Goal: Task Accomplishment & Management: Manage account settings

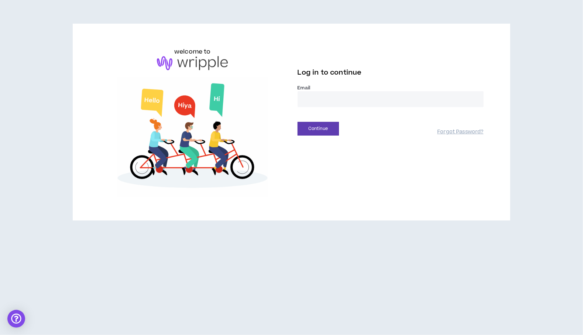
click at [309, 103] on input "email" at bounding box center [391, 99] width 186 height 16
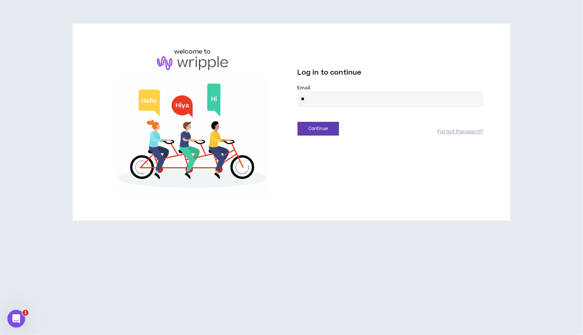
type input "**********"
click at [316, 128] on button "Continue" at bounding box center [318, 129] width 41 height 14
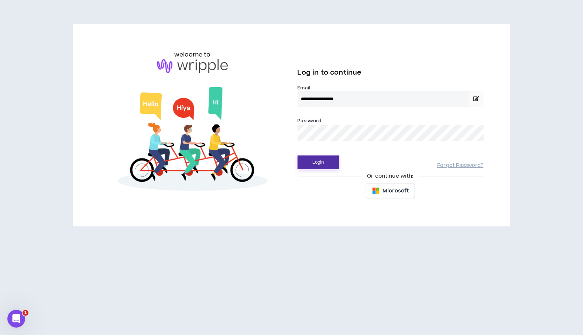
click at [312, 161] on button "Login" at bounding box center [318, 163] width 41 height 14
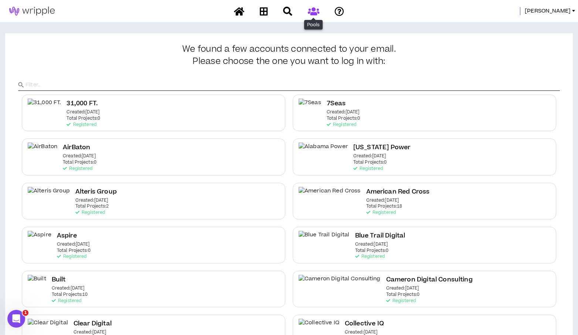
click at [313, 10] on icon at bounding box center [313, 11] width 11 height 9
click at [222, 84] on input "text" at bounding box center [292, 84] width 534 height 11
type input "Purina"
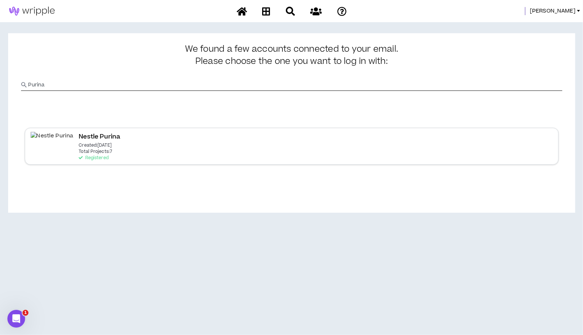
click at [79, 153] on p "Total Projects: 7" at bounding box center [96, 151] width 34 height 5
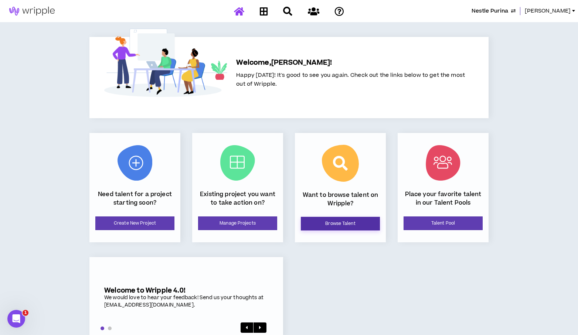
click at [338, 226] on link "Browse Talent" at bounding box center [340, 224] width 79 height 14
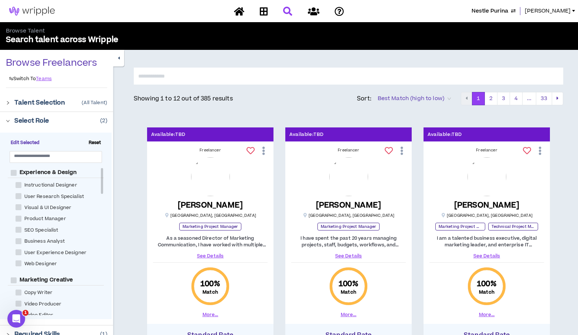
click at [93, 142] on span "Reset" at bounding box center [95, 143] width 18 height 7
checkbox Manager "*****"
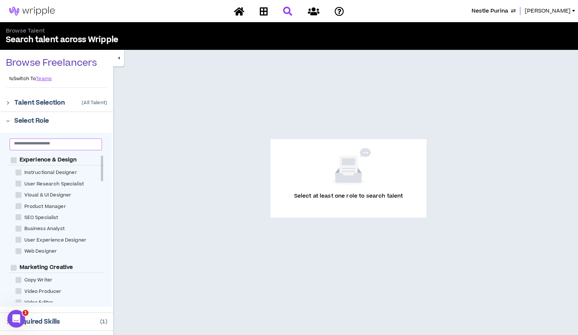
click at [44, 146] on input "text" at bounding box center [53, 143] width 78 height 6
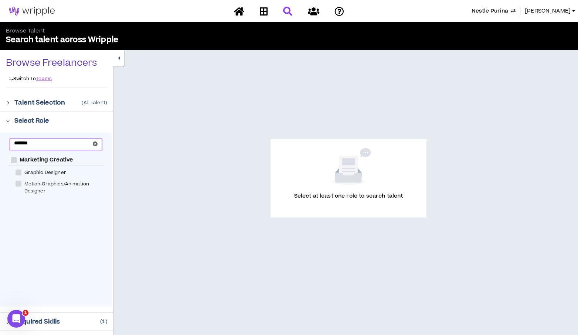
type input "*******"
click at [20, 170] on span at bounding box center [19, 173] width 6 height 6
checkbox Designer "****"
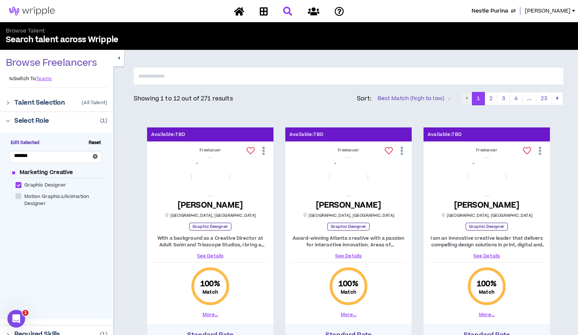
click at [7, 120] on icon "right" at bounding box center [8, 121] width 4 height 4
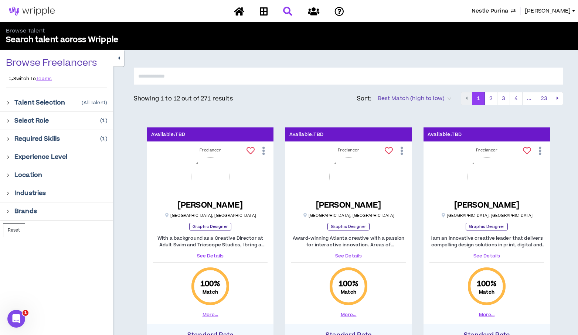
click at [4, 140] on div "Required Skills ( 1 )" at bounding box center [56, 139] width 113 height 18
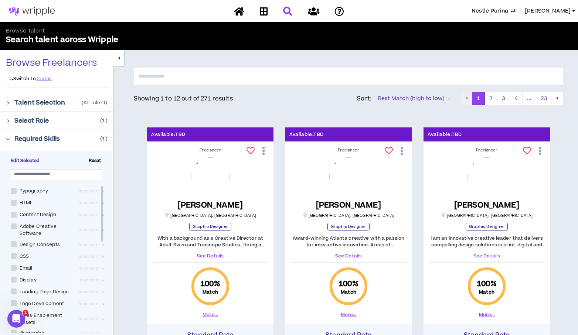
click at [95, 160] on span "Reset" at bounding box center [95, 161] width 18 height 7
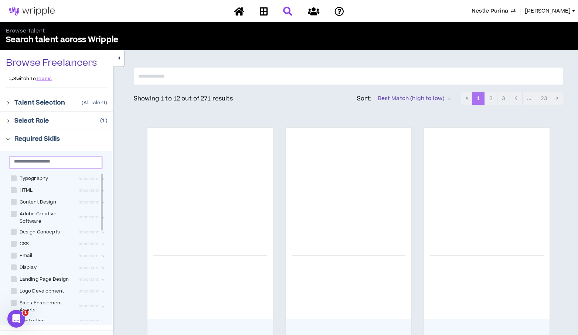
click at [88, 163] on input "text" at bounding box center [53, 161] width 78 height 6
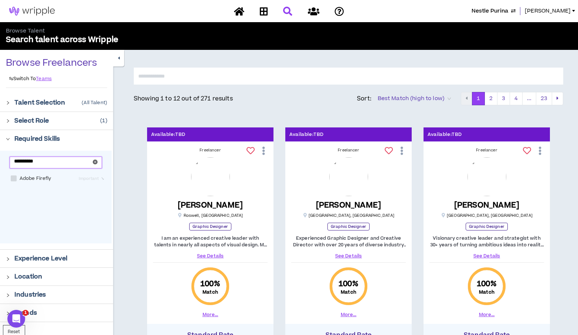
type input "**********"
click at [14, 179] on span at bounding box center [14, 178] width 6 height 6
checkbox Firefly "****"
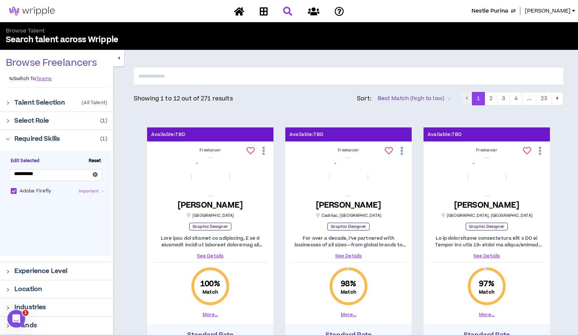
click at [262, 80] on input "text" at bounding box center [348, 76] width 429 height 17
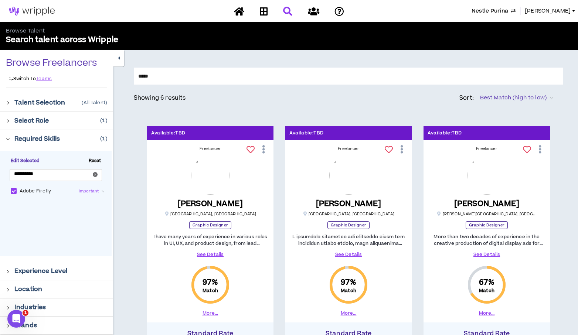
type input "*****"
click at [400, 151] on icon at bounding box center [402, 149] width 8 height 13
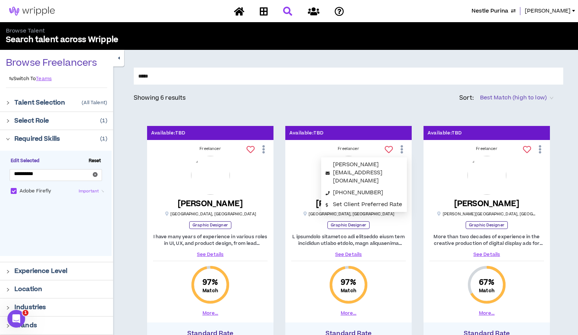
click at [508, 12] on span "Nestle Purina" at bounding box center [489, 11] width 37 height 8
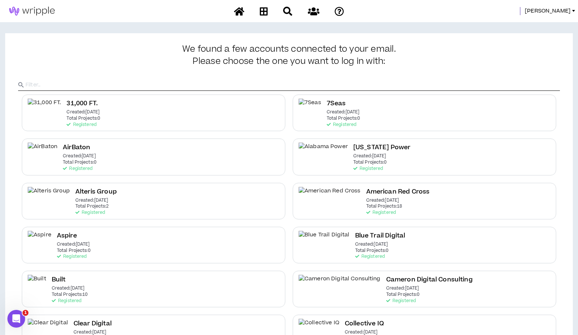
click at [302, 82] on input "text" at bounding box center [292, 84] width 534 height 11
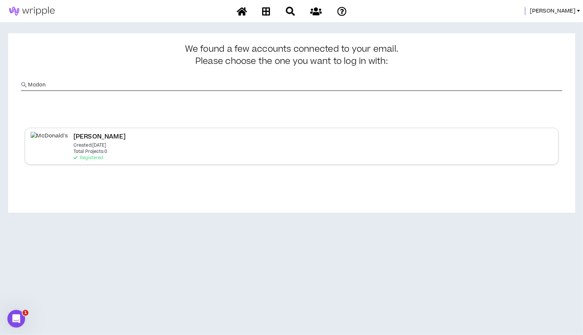
type input "Mcdon"
click at [215, 147] on div "[PERSON_NAME] Created: [DATE] Total Projects: 0 Registered" at bounding box center [292, 146] width 534 height 37
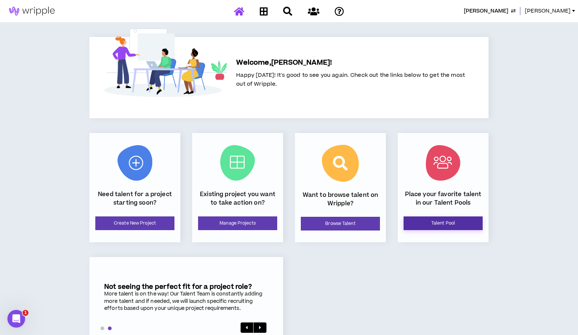
click at [449, 226] on link "Talent Pool" at bounding box center [442, 224] width 79 height 14
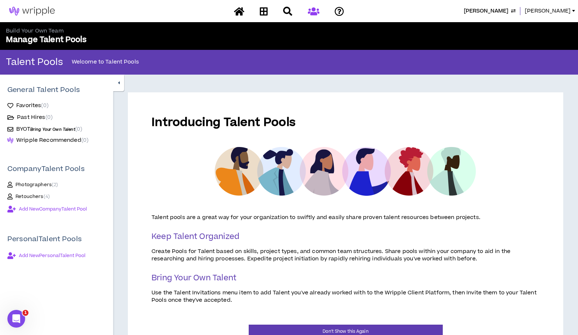
click at [505, 12] on span "[PERSON_NAME]" at bounding box center [486, 11] width 44 height 8
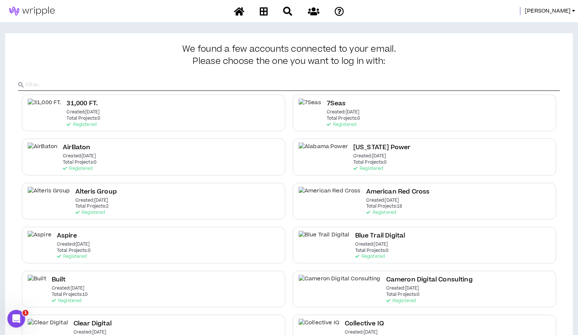
click at [241, 81] on input "text" at bounding box center [292, 84] width 534 height 11
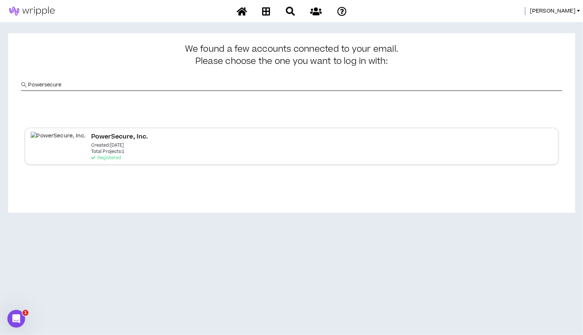
type input "Powersecure"
click at [91, 144] on p "Created: [DATE]" at bounding box center [107, 145] width 33 height 5
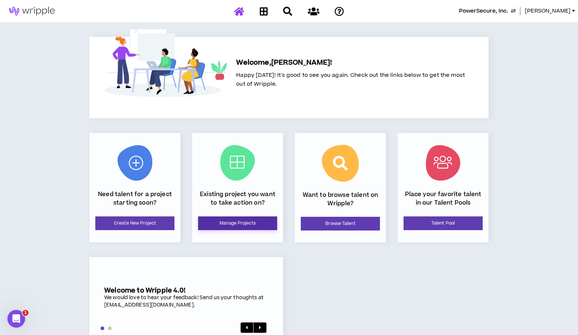
click at [230, 224] on link "Manage Projects" at bounding box center [237, 224] width 79 height 14
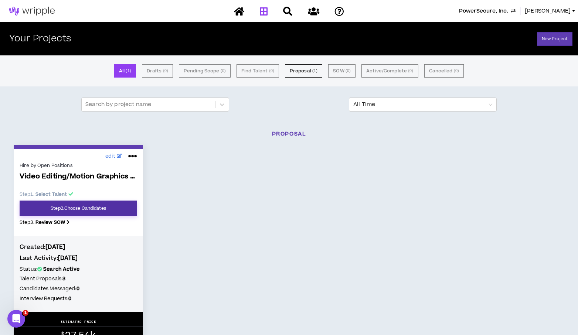
click at [64, 206] on link "Step 2 . Choose Candidates" at bounding box center [78, 209] width 117 height 16
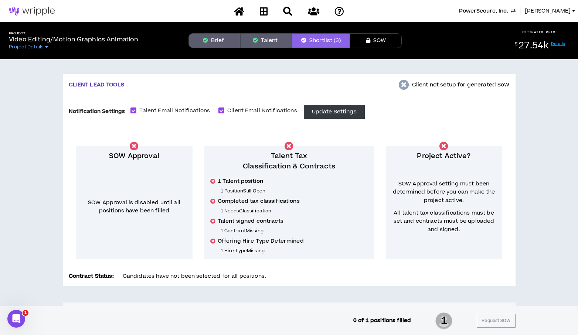
click at [553, 44] on link "Details" at bounding box center [558, 44] width 14 height 6
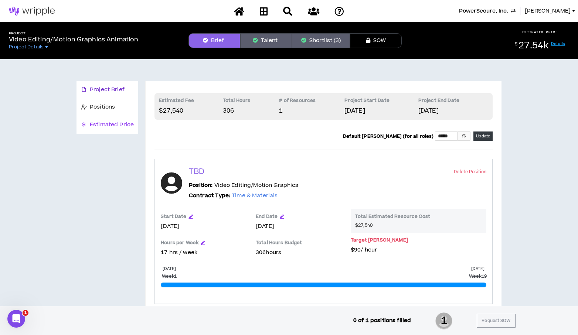
click at [101, 87] on span "Project Brief" at bounding box center [107, 90] width 35 height 8
